Goal: Obtain resource: Download file/media

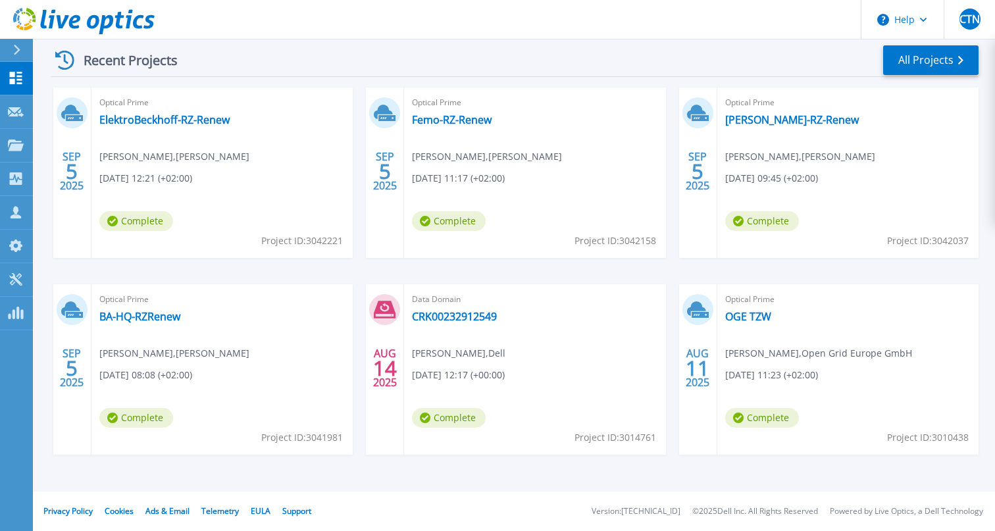
scroll to position [253, 0]
click at [157, 317] on link "BA-HQ-RZRenew" at bounding box center [139, 316] width 81 height 13
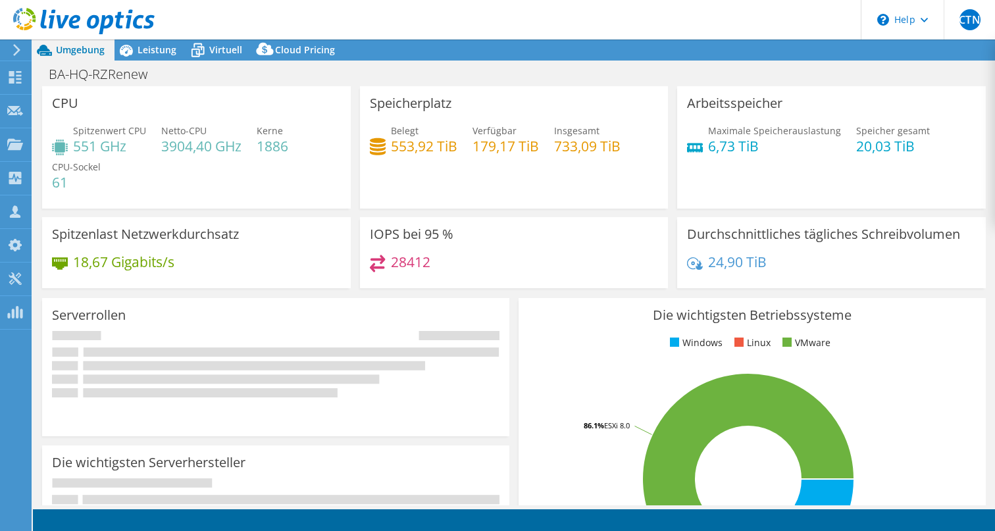
select select "USD"
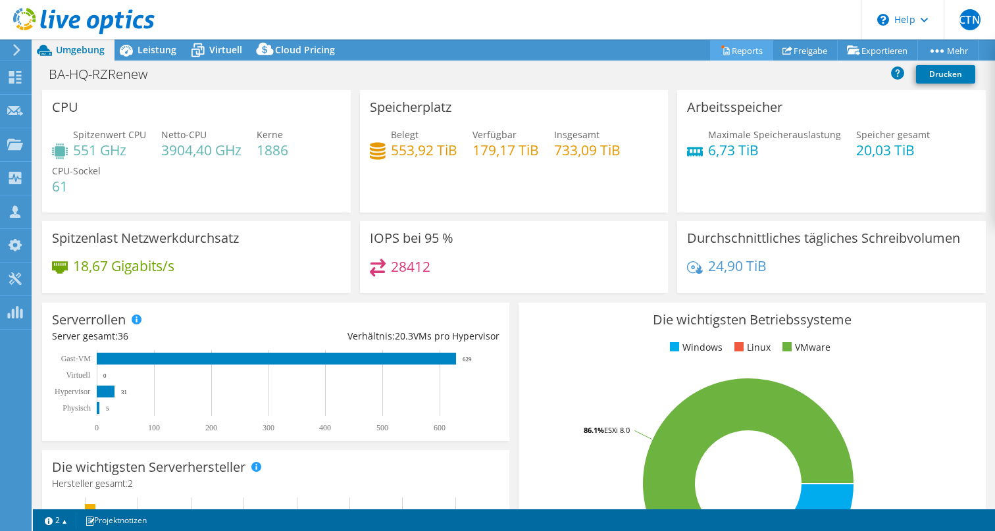
click at [727, 50] on link "Reports" at bounding box center [741, 50] width 63 height 20
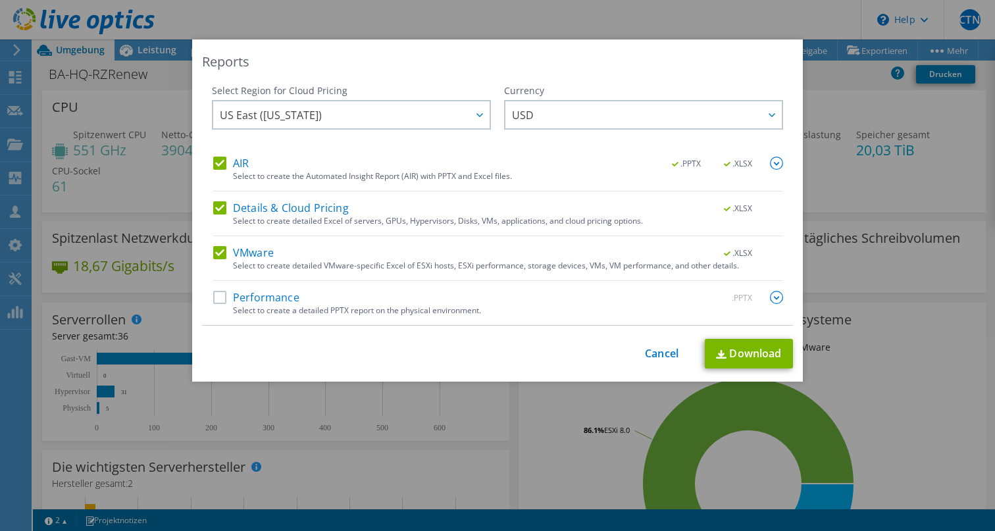
click at [217, 297] on label "Performance" at bounding box center [256, 297] width 86 height 13
click at [0, 0] on input "Performance" at bounding box center [0, 0] width 0 height 0
click at [744, 352] on link "Download" at bounding box center [749, 354] width 88 height 30
click at [654, 353] on link "Cancel" at bounding box center [662, 354] width 34 height 13
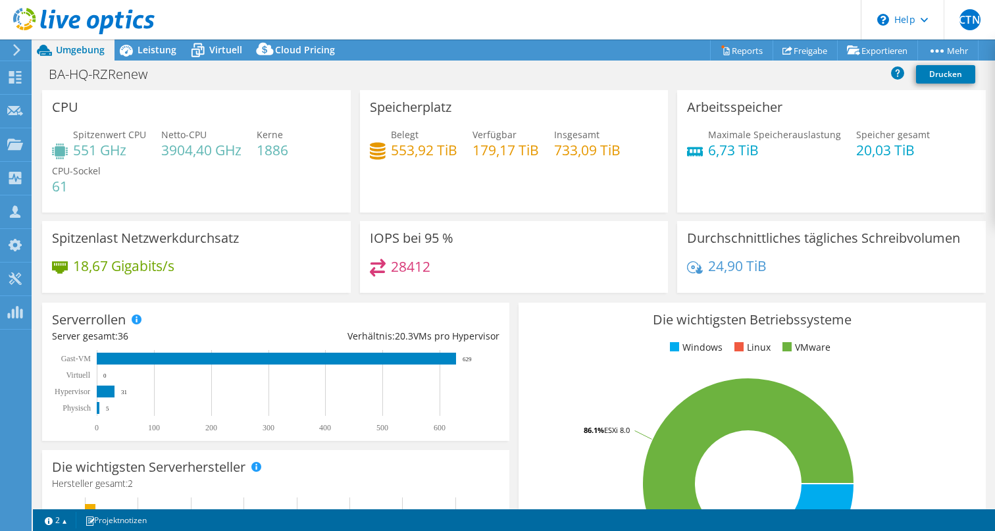
click at [18, 51] on use at bounding box center [16, 50] width 7 height 12
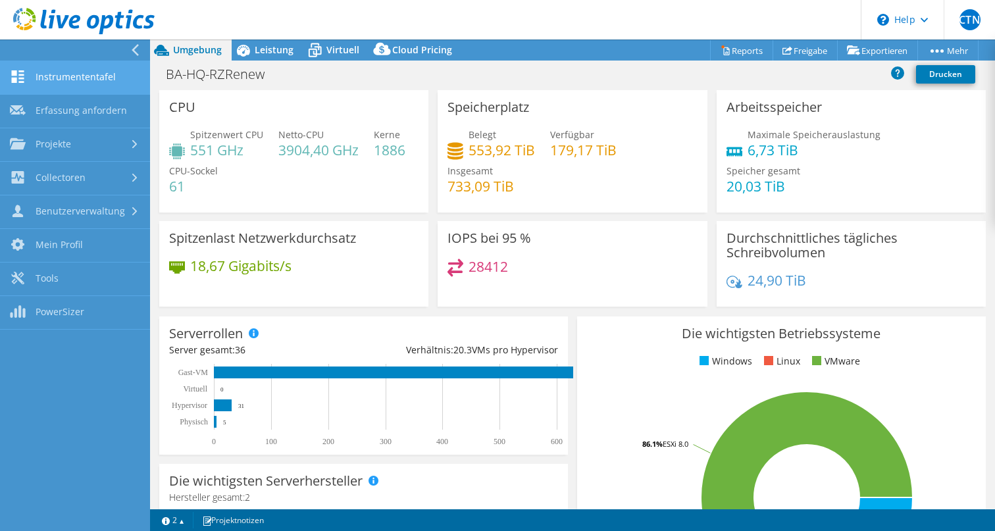
click at [78, 81] on link "Instrumententafel" at bounding box center [75, 78] width 150 height 34
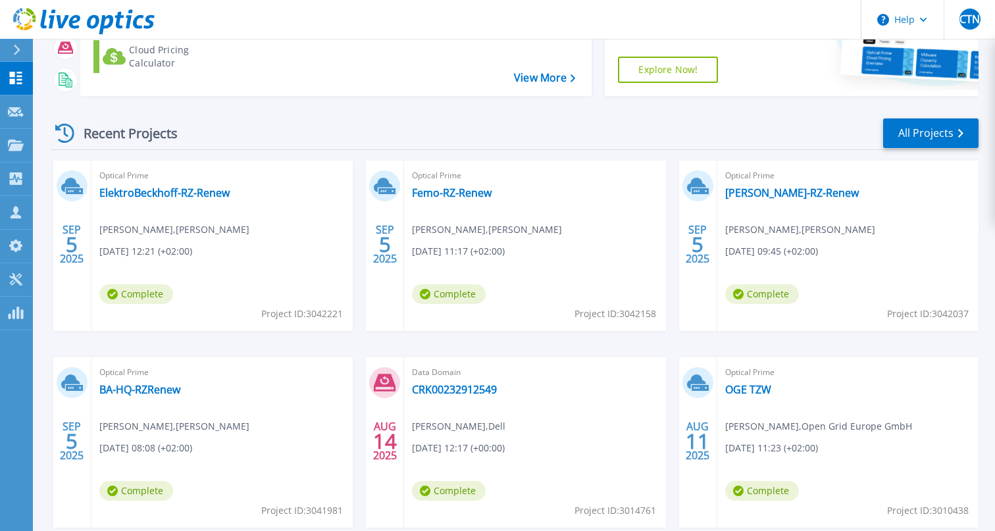
scroll to position [181, 0]
click at [433, 192] on link "Femo-RZ-Renew" at bounding box center [452, 192] width 80 height 13
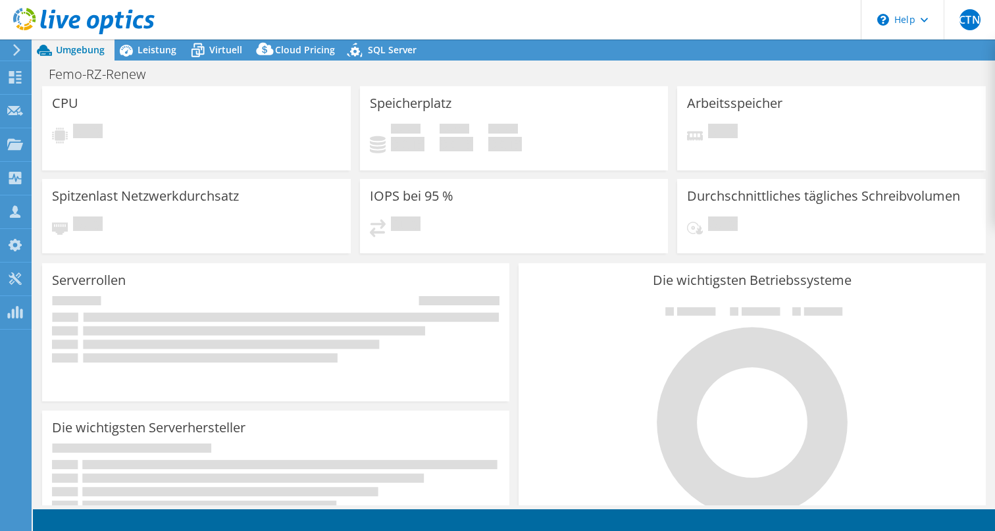
select select "USD"
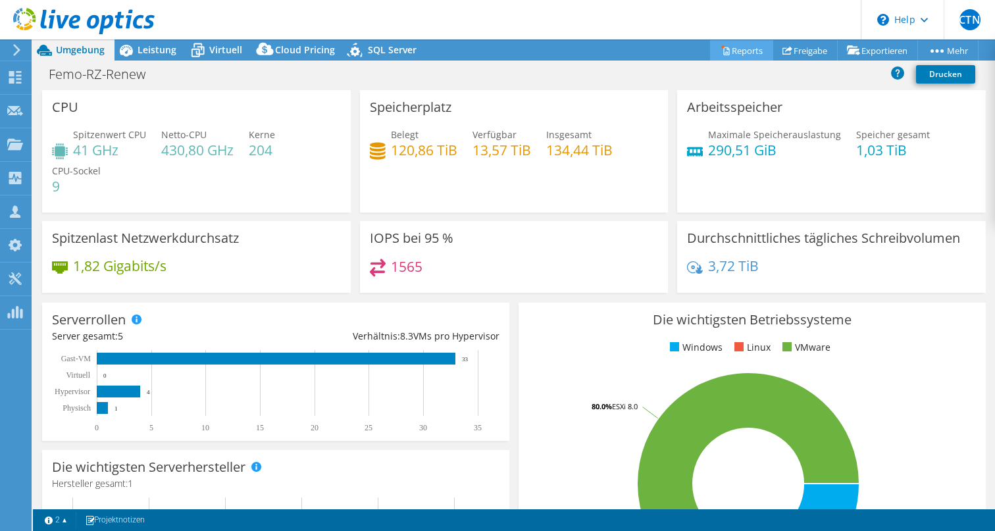
click at [729, 50] on link "Reports" at bounding box center [741, 50] width 63 height 20
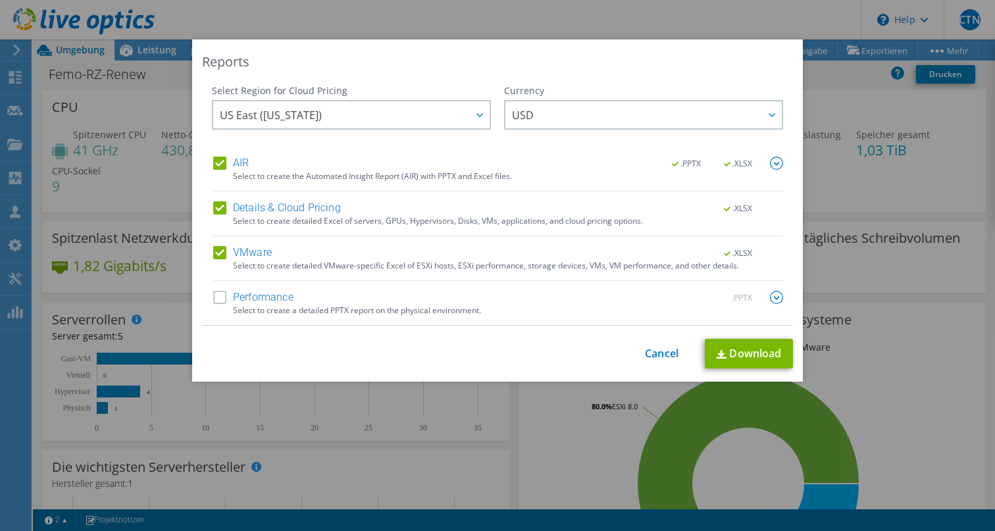
click at [216, 299] on label "Performance" at bounding box center [253, 297] width 80 height 13
click at [0, 0] on input "Performance" at bounding box center [0, 0] width 0 height 0
click at [754, 358] on link "Download" at bounding box center [749, 354] width 88 height 30
click at [661, 356] on link "Cancel" at bounding box center [662, 354] width 34 height 13
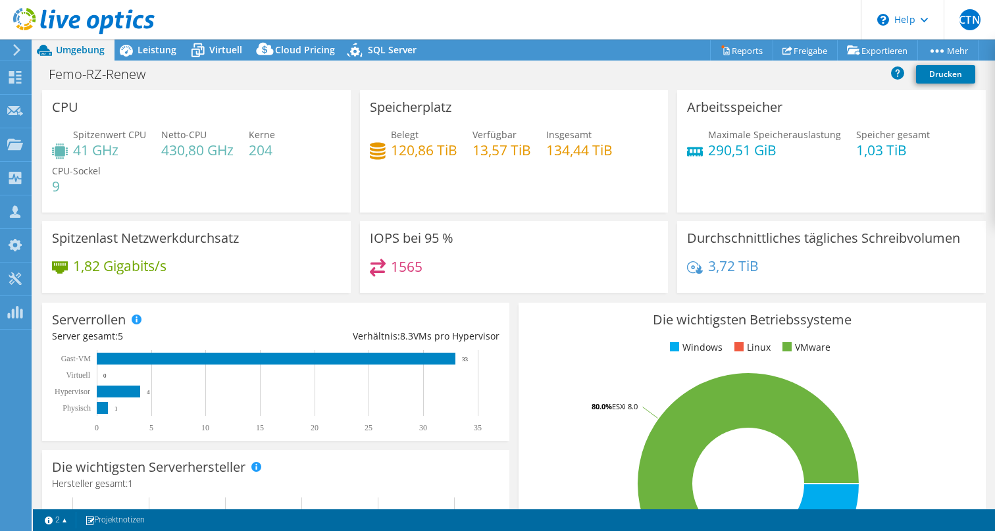
click at [17, 47] on icon at bounding box center [17, 50] width 10 height 12
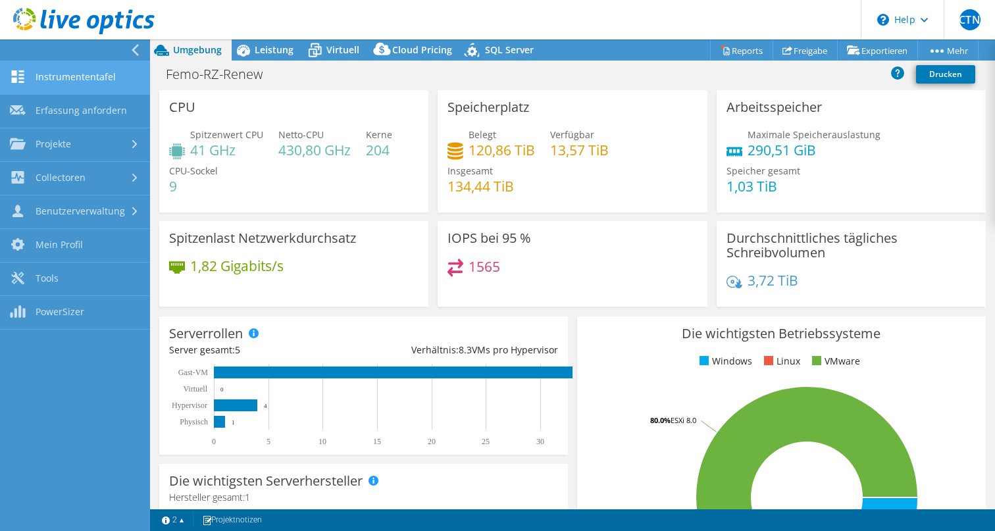
click at [83, 82] on link "Instrumententafel" at bounding box center [75, 78] width 150 height 34
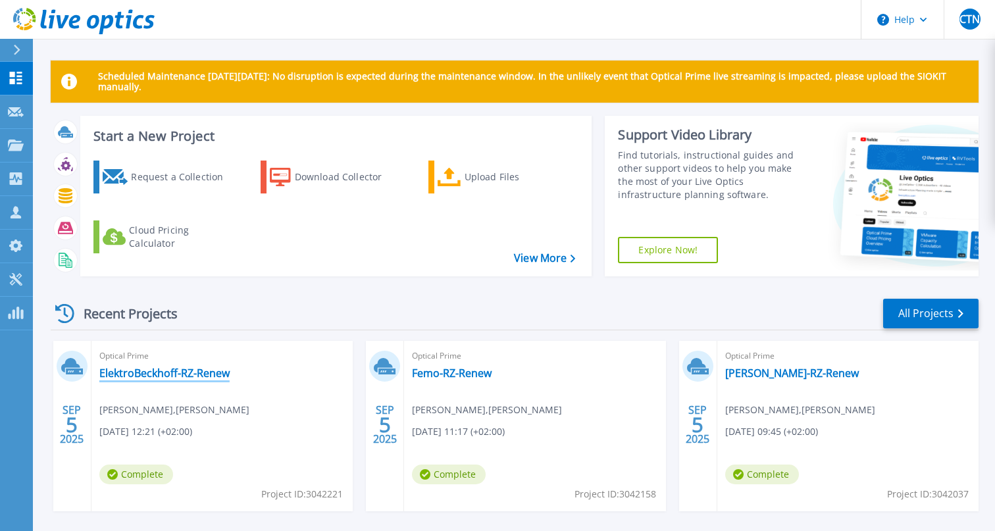
click at [203, 374] on link "ElektroBeckhoff-RZ-Renew" at bounding box center [164, 373] width 130 height 13
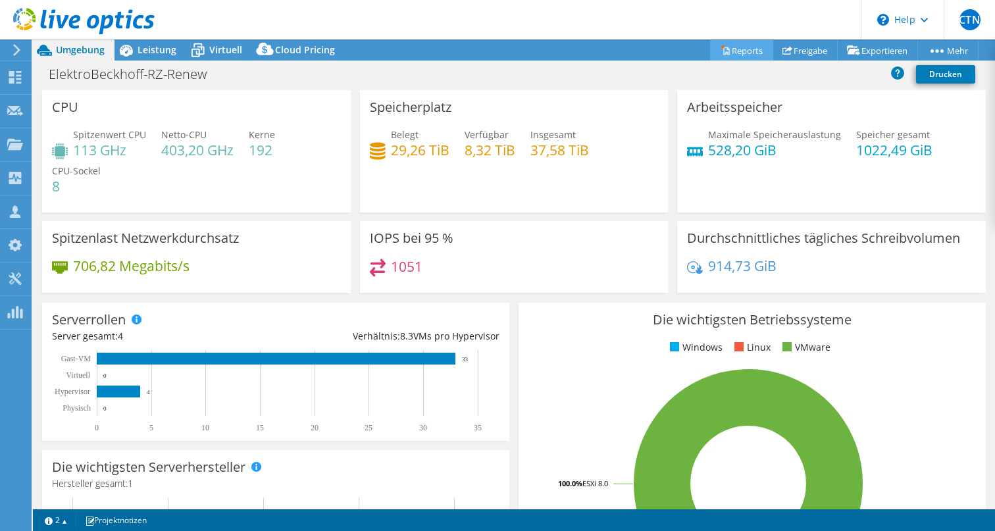
click at [733, 53] on link "Reports" at bounding box center [741, 50] width 63 height 20
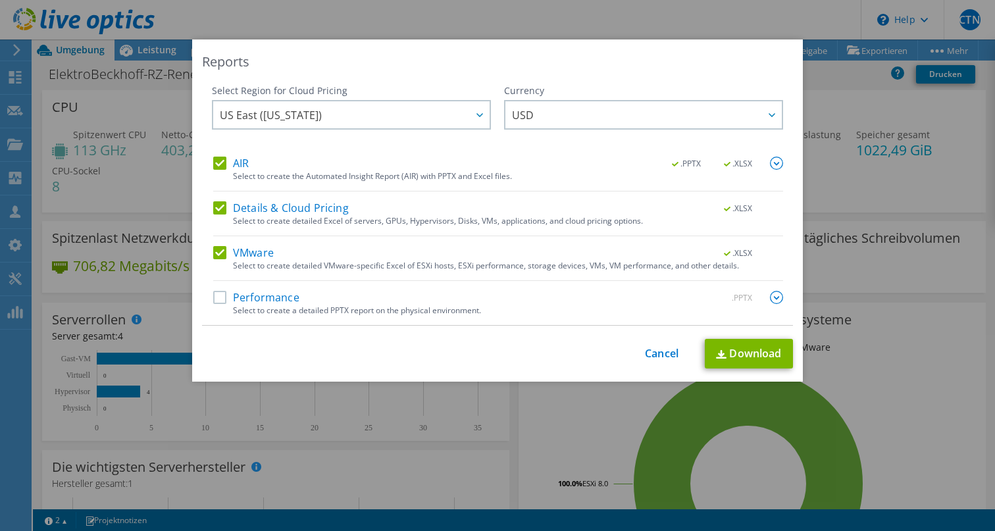
click at [217, 301] on label "Performance" at bounding box center [256, 297] width 86 height 13
click at [0, 0] on input "Performance" at bounding box center [0, 0] width 0 height 0
click at [738, 355] on link "Download" at bounding box center [749, 354] width 88 height 30
click at [663, 353] on link "Cancel" at bounding box center [662, 354] width 34 height 13
